Goal: Information Seeking & Learning: Learn about a topic

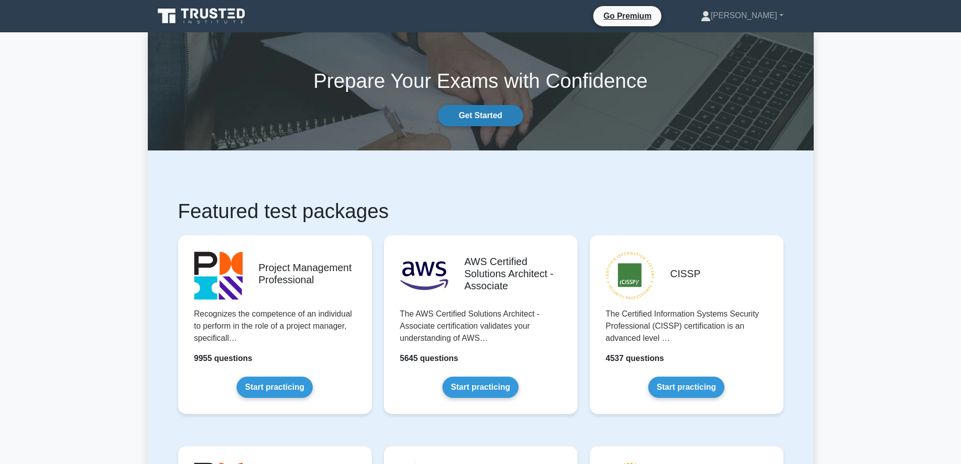
click at [472, 114] on link "Get Started" at bounding box center [480, 115] width 85 height 21
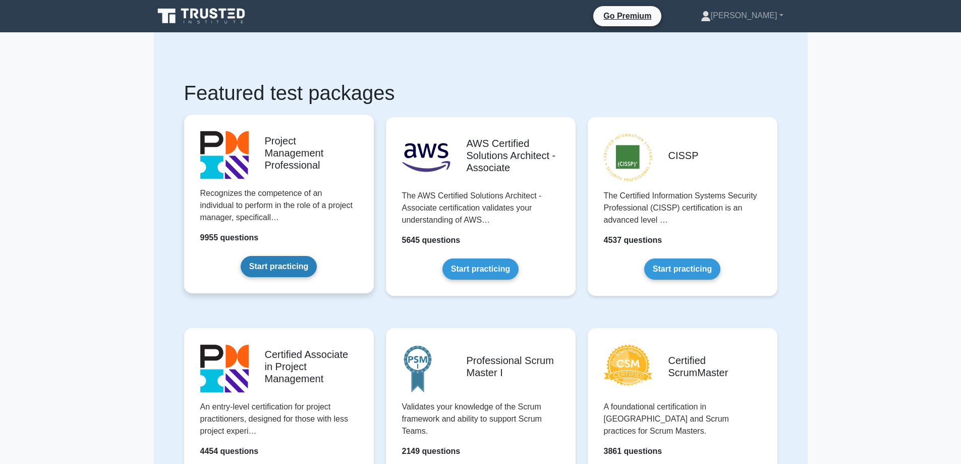
click at [304, 263] on link "Start practicing" at bounding box center [279, 266] width 76 height 21
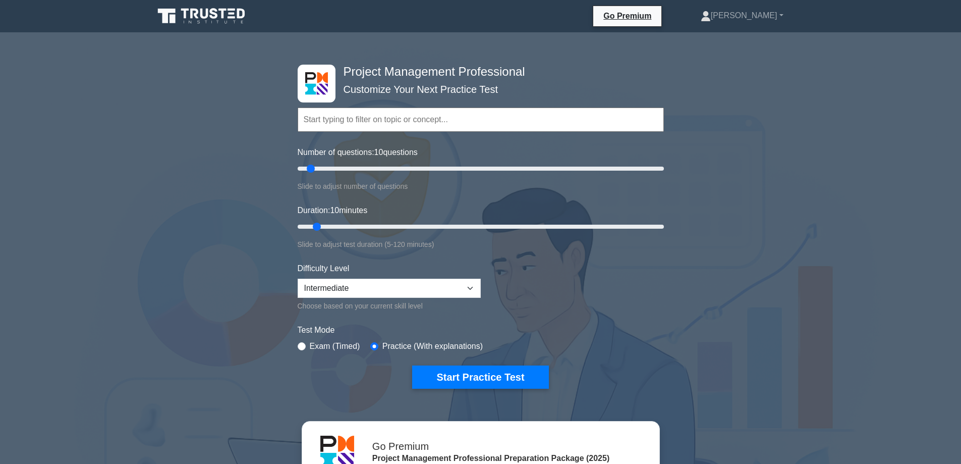
click at [391, 122] on input "text" at bounding box center [481, 119] width 366 height 24
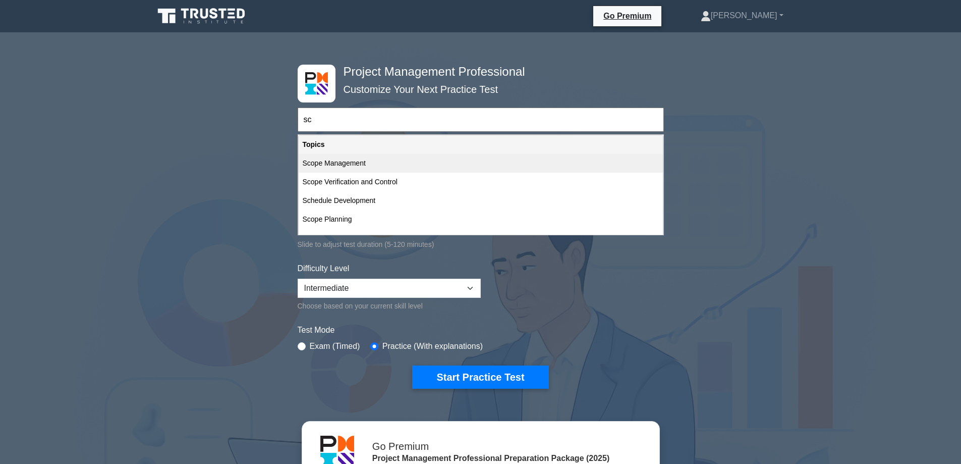
click at [369, 164] on div "Scope Management" at bounding box center [481, 163] width 364 height 19
type input "Scope Management"
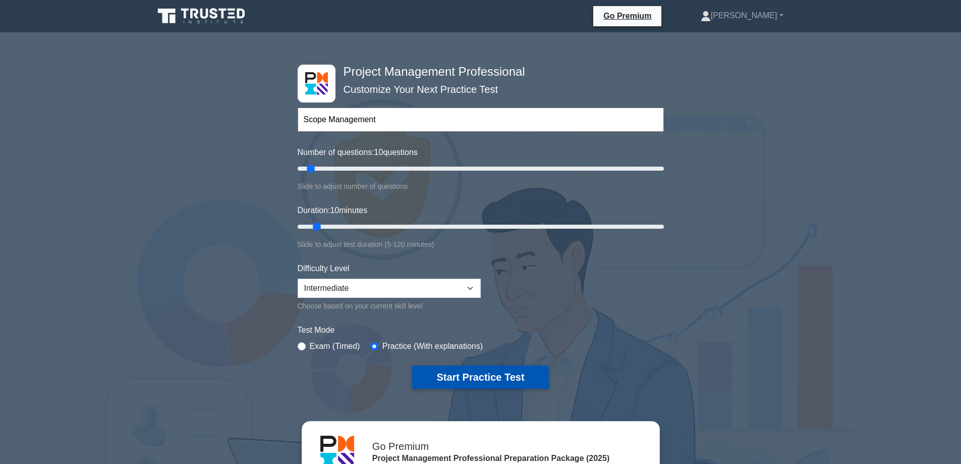
click at [442, 370] on button "Start Practice Test" at bounding box center [480, 376] width 136 height 23
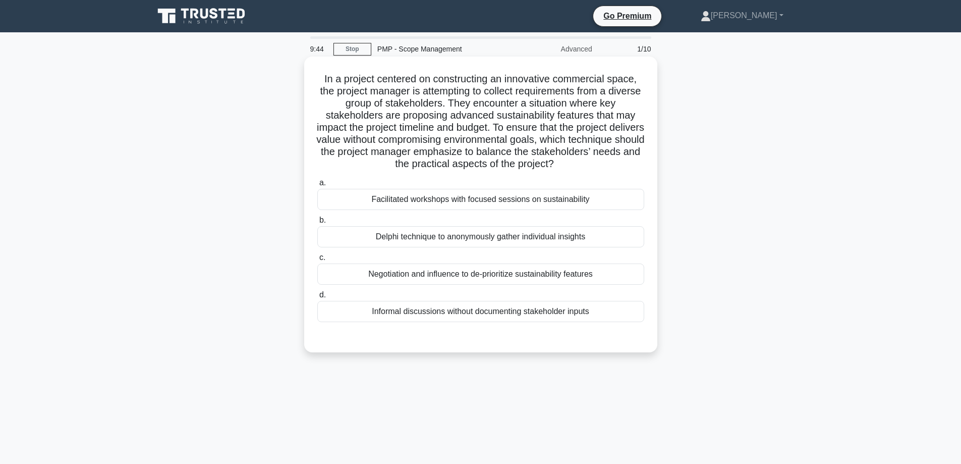
click at [450, 241] on div "Delphi technique to anonymously gather individual insights" at bounding box center [480, 236] width 327 height 21
click at [317, 224] on input "b. Delphi technique to anonymously gather individual insights" at bounding box center [317, 220] width 0 height 7
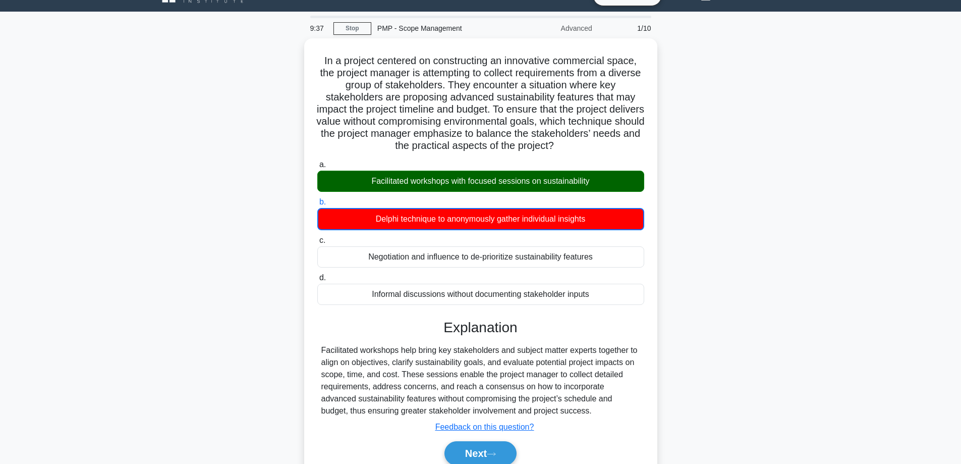
scroll to position [12, 0]
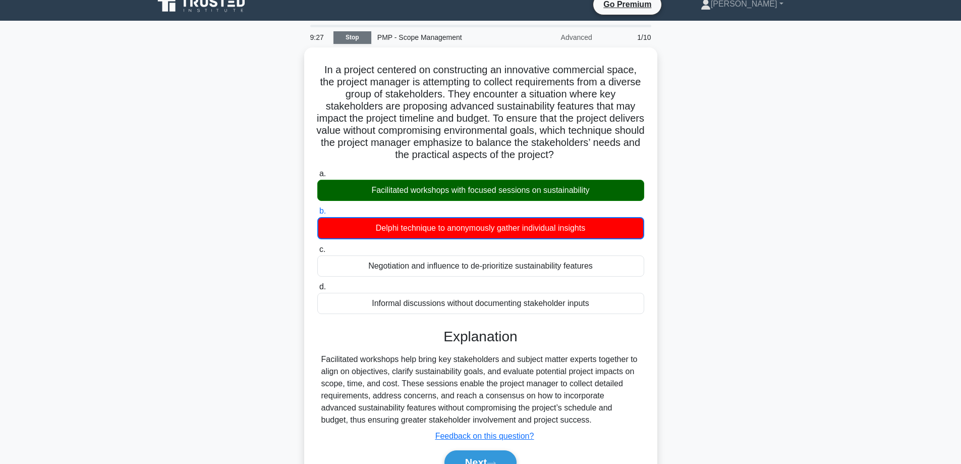
click at [349, 41] on link "Stop" at bounding box center [353, 37] width 38 height 13
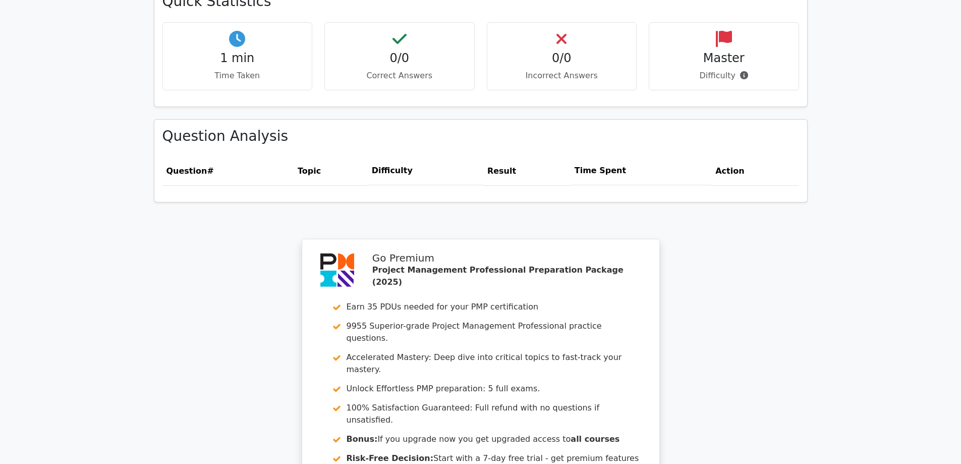
scroll to position [815, 0]
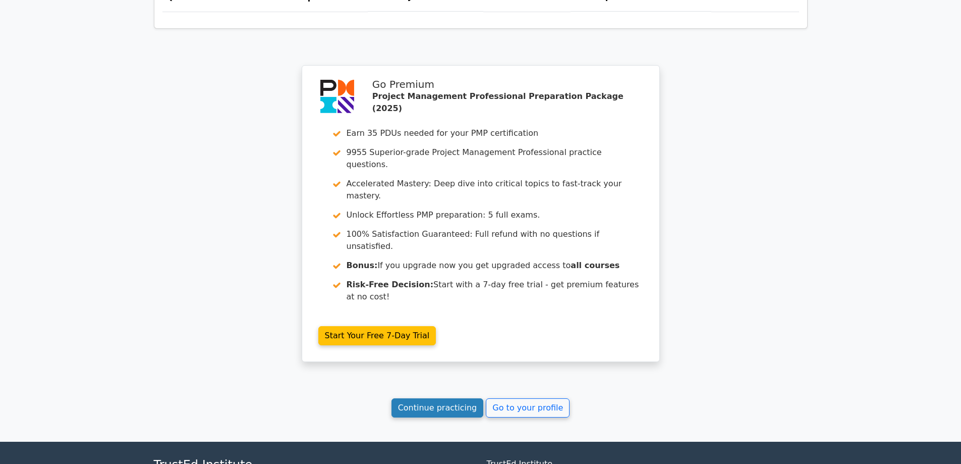
click at [449, 398] on link "Continue practicing" at bounding box center [438, 407] width 92 height 19
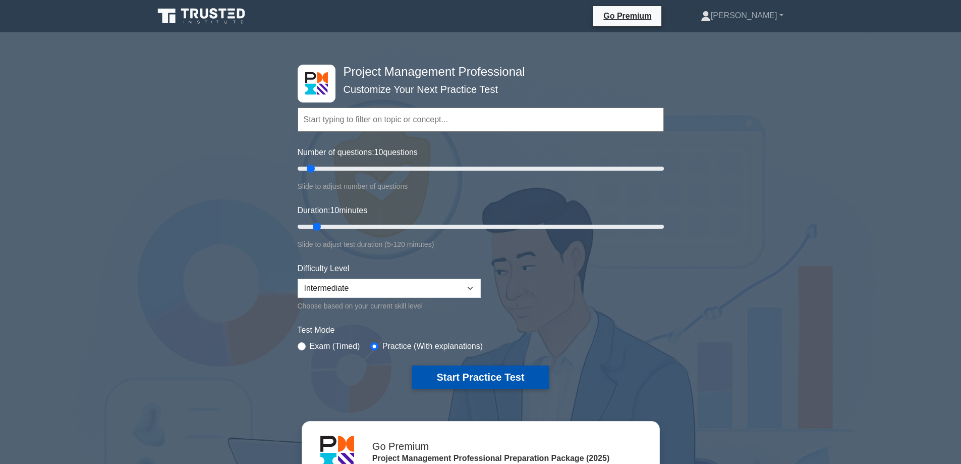
click at [461, 380] on button "Start Practice Test" at bounding box center [480, 376] width 136 height 23
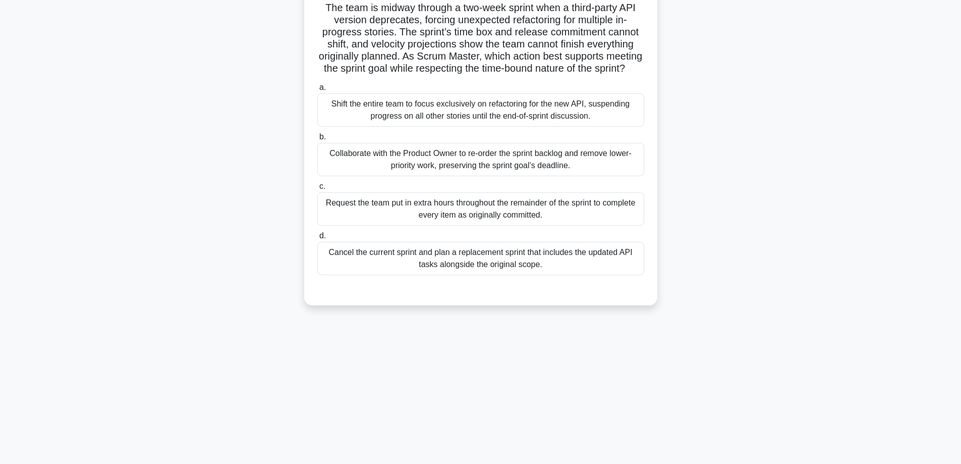
scroll to position [15, 0]
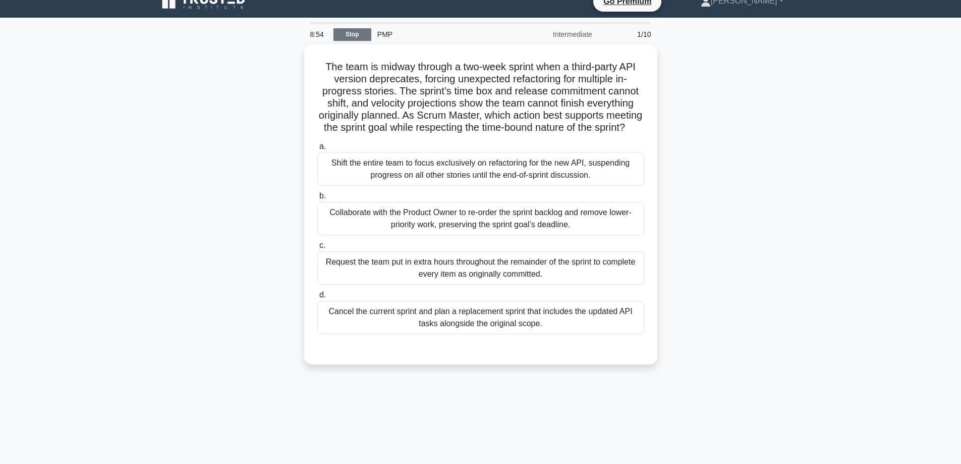
click at [342, 34] on link "Stop" at bounding box center [353, 34] width 38 height 13
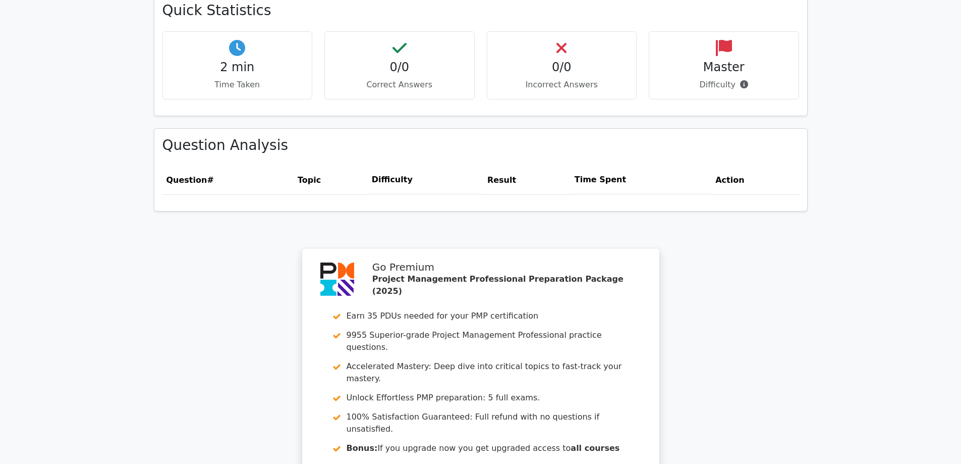
scroll to position [815, 0]
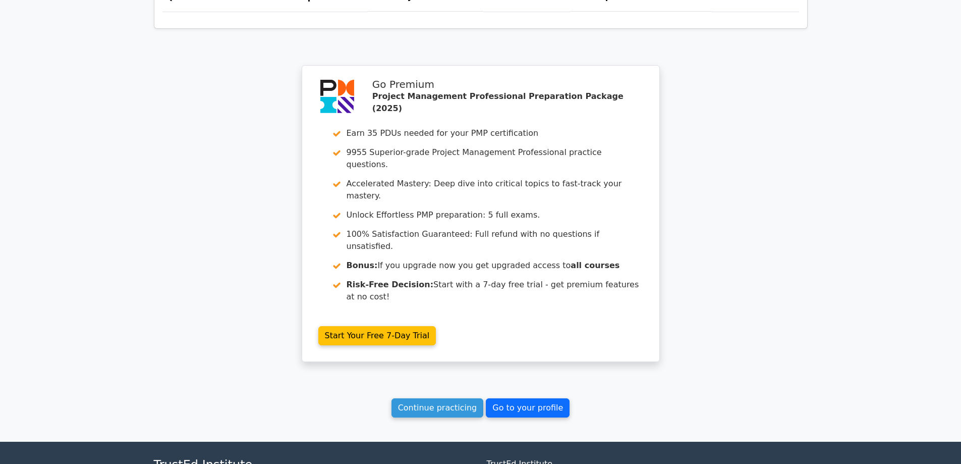
click at [543, 398] on link "Go to your profile" at bounding box center [528, 407] width 84 height 19
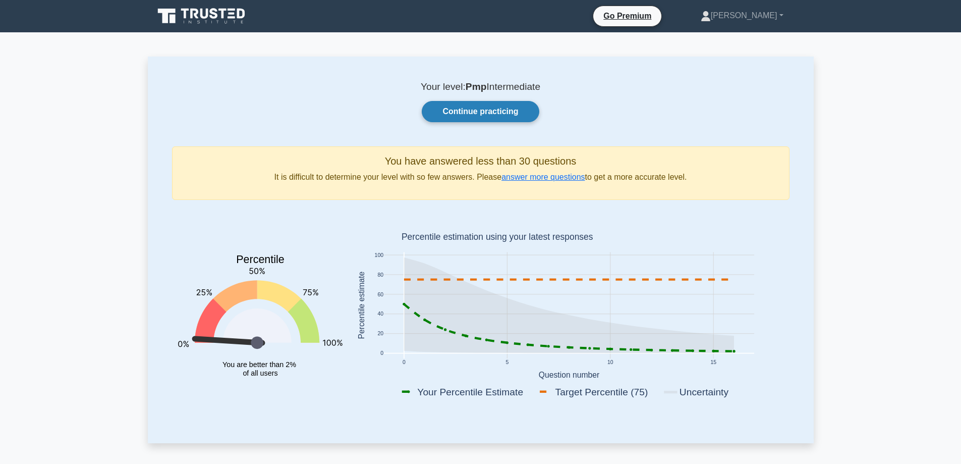
click at [471, 107] on link "Continue practicing" at bounding box center [480, 111] width 117 height 21
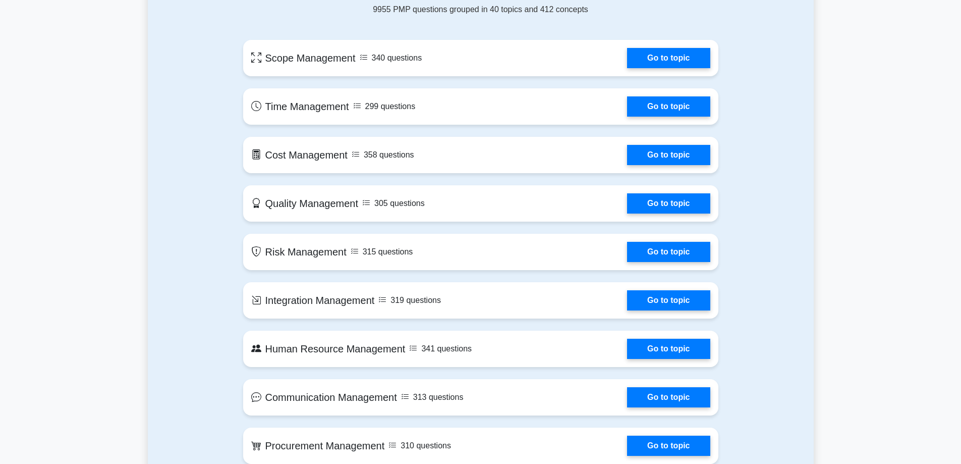
scroll to position [735, 0]
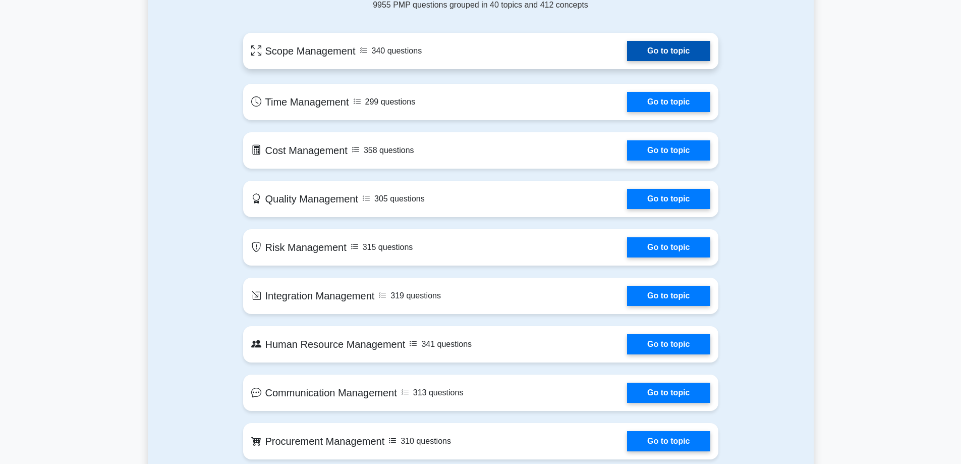
click at [668, 53] on link "Go to topic" at bounding box center [668, 51] width 83 height 20
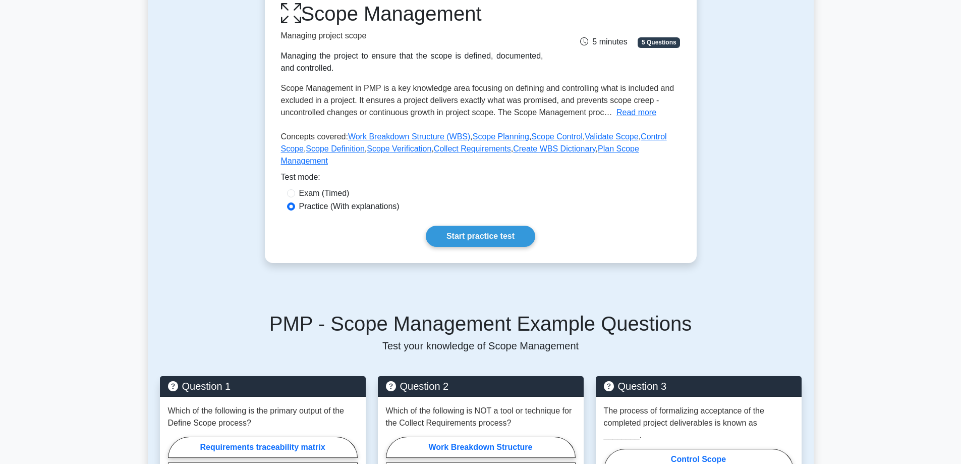
scroll to position [113, 0]
